Goal: Task Accomplishment & Management: Manage account settings

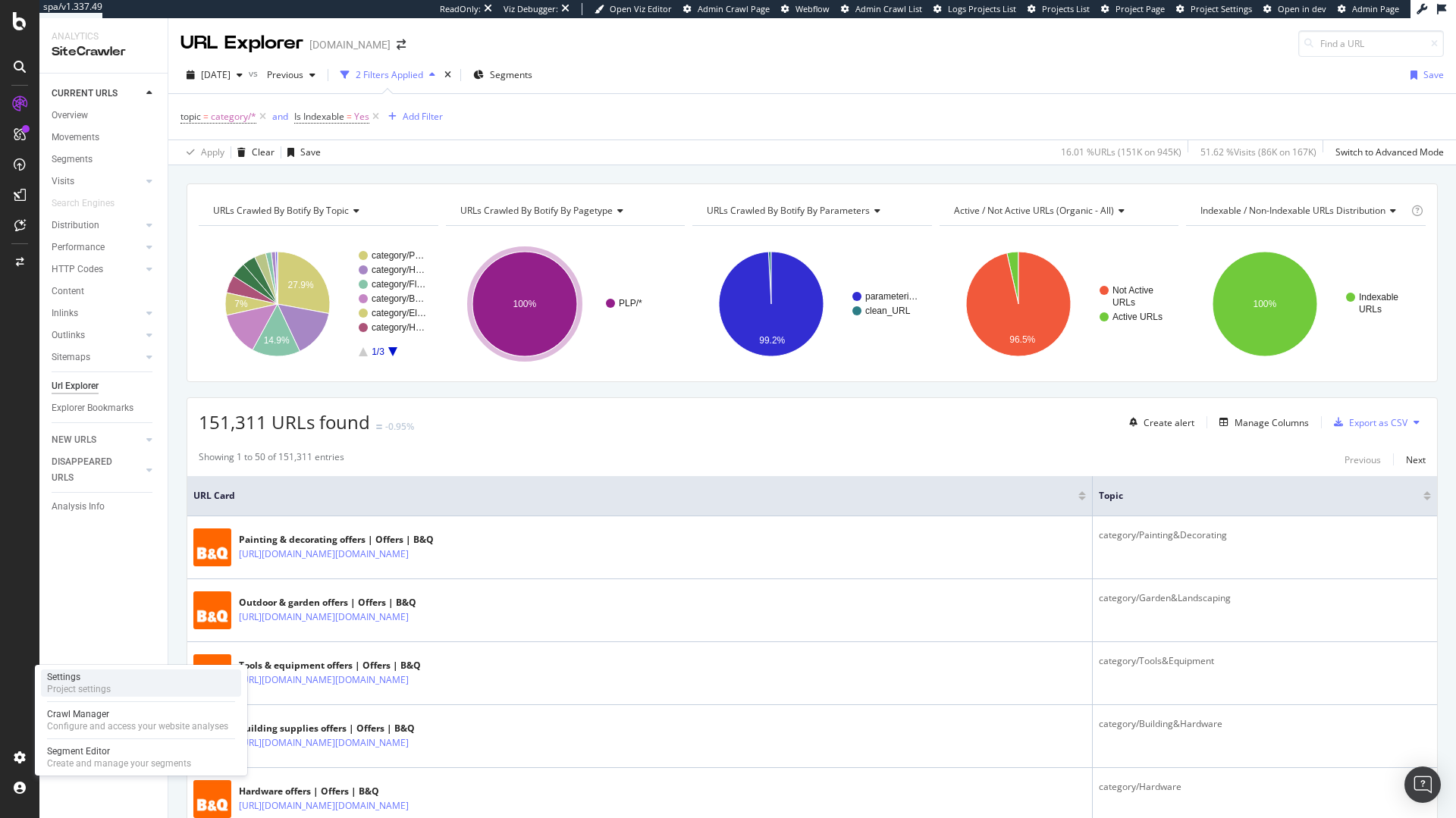
click at [84, 686] on div "Project settings" at bounding box center [79, 689] width 64 height 12
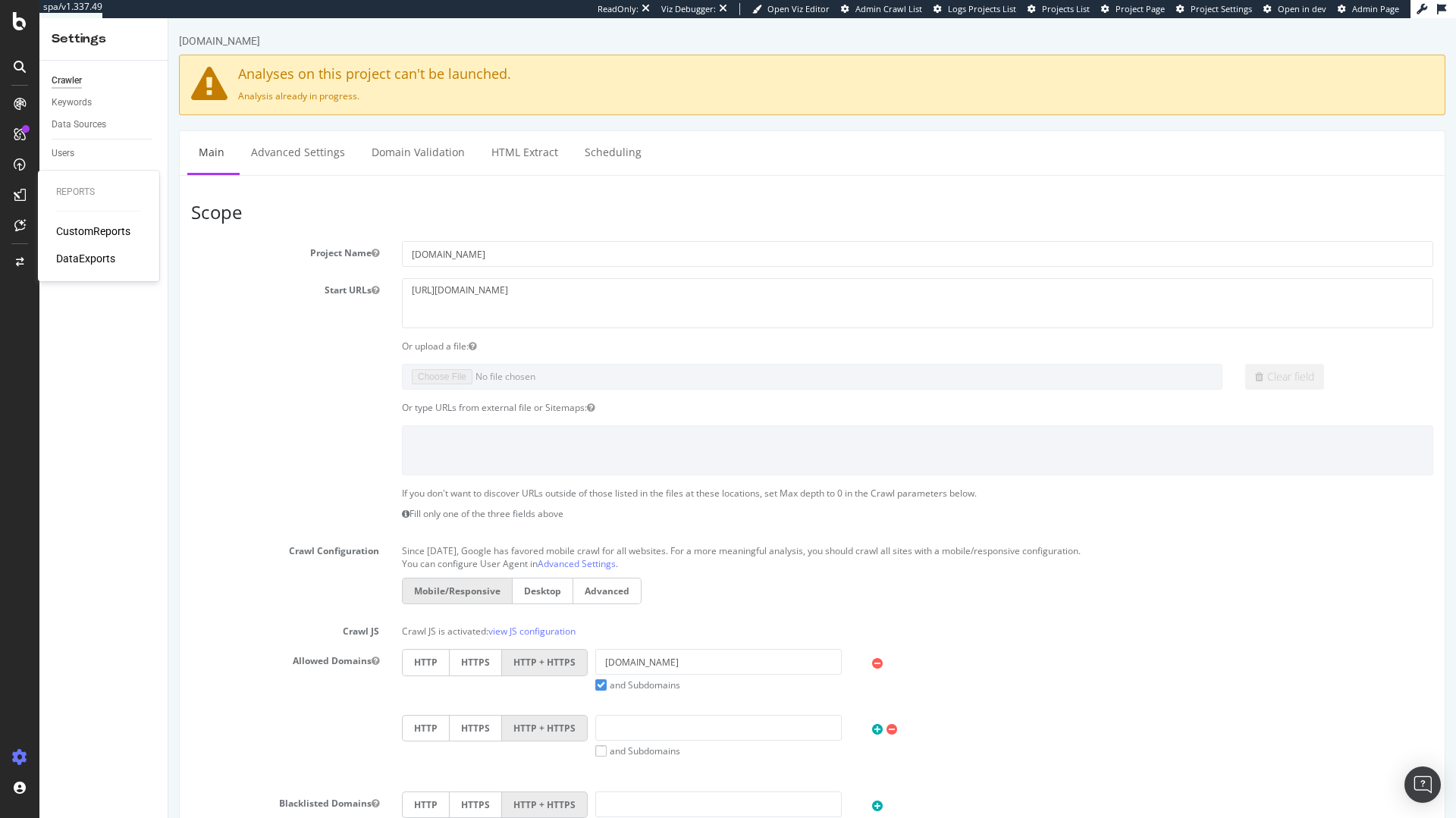
click at [91, 262] on div "DataExports" at bounding box center [86, 258] width 59 height 15
